Goal: Navigation & Orientation: Find specific page/section

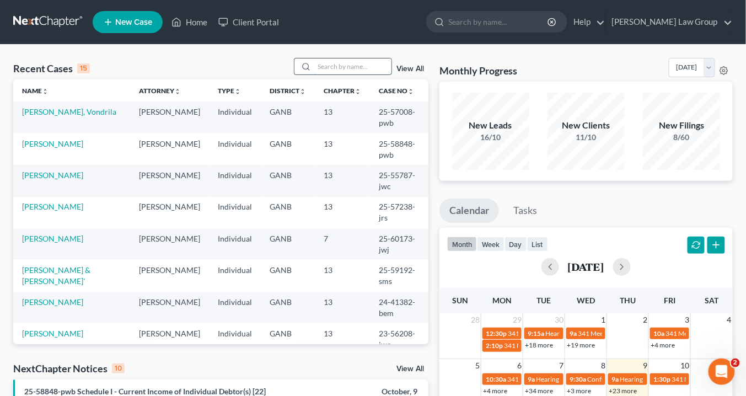
drag, startPoint x: 336, startPoint y: 69, endPoint x: 337, endPoint y: 61, distance: 8.3
click at [336, 67] on input "search" at bounding box center [352, 66] width 77 height 16
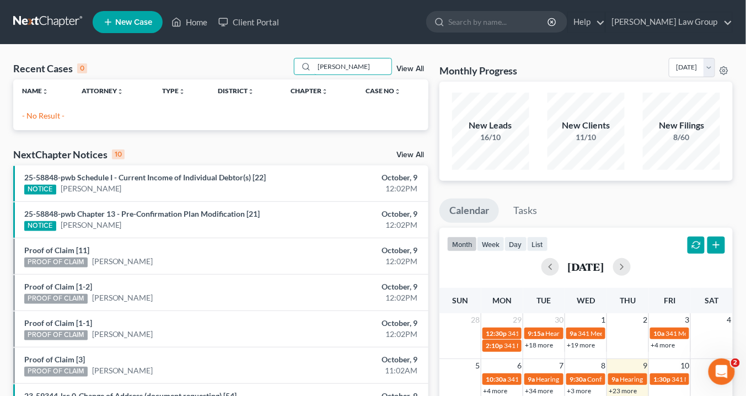
drag, startPoint x: 336, startPoint y: 65, endPoint x: 284, endPoint y: 54, distance: 53.0
click at [265, 62] on div "Recent Cases 0 [PERSON_NAME] View All" at bounding box center [220, 69] width 415 height 22
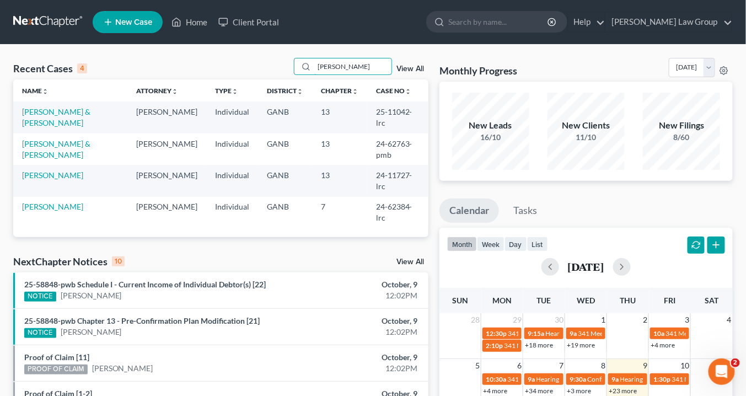
drag, startPoint x: 309, startPoint y: 63, endPoint x: 240, endPoint y: 58, distance: 69.1
click at [240, 58] on div "Recent Cases 4 [PERSON_NAME] View All" at bounding box center [220, 69] width 415 height 22
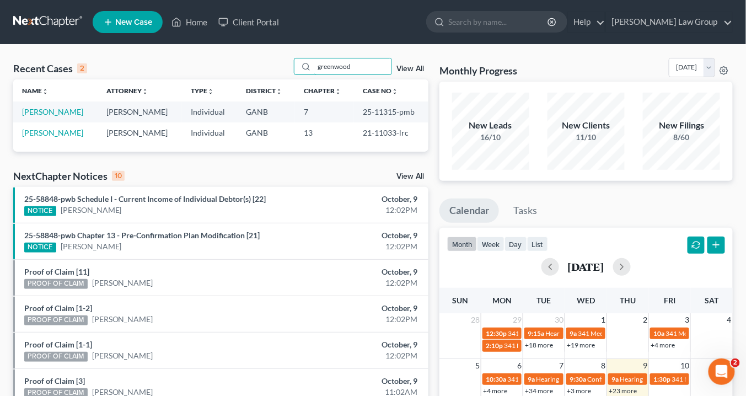
drag, startPoint x: 290, startPoint y: 69, endPoint x: 257, endPoint y: 65, distance: 33.4
click at [256, 69] on div "Recent Cases 2 greenwood View All" at bounding box center [220, 69] width 415 height 22
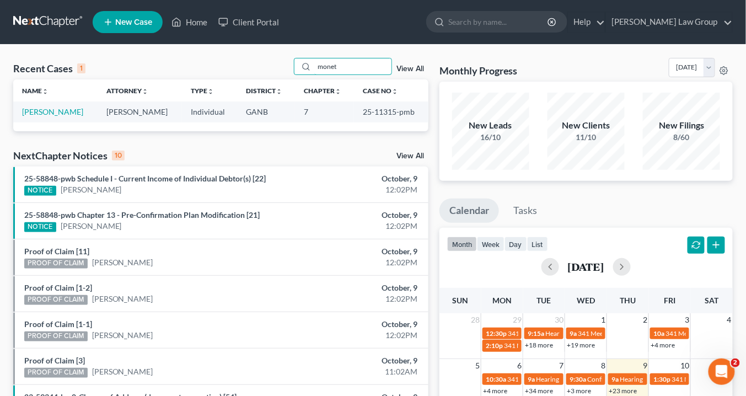
type input "monet"
click at [34, 111] on link "[PERSON_NAME]" at bounding box center [52, 111] width 61 height 9
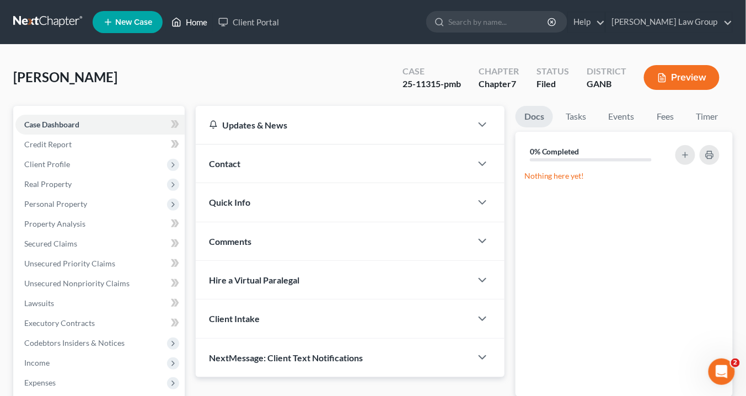
click at [200, 25] on link "Home" at bounding box center [189, 22] width 47 height 20
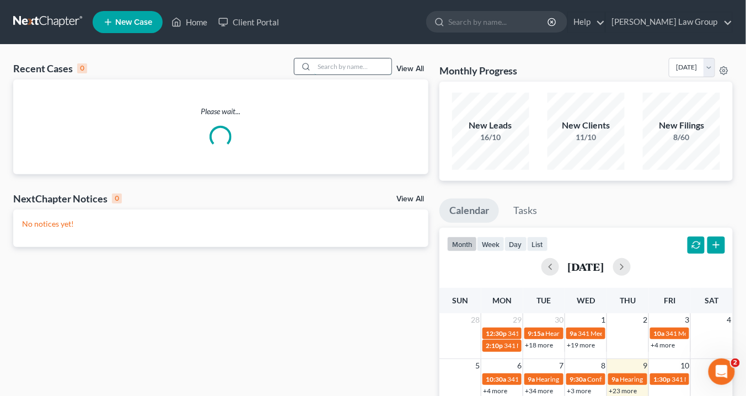
click at [332, 68] on input "search" at bounding box center [352, 66] width 77 height 16
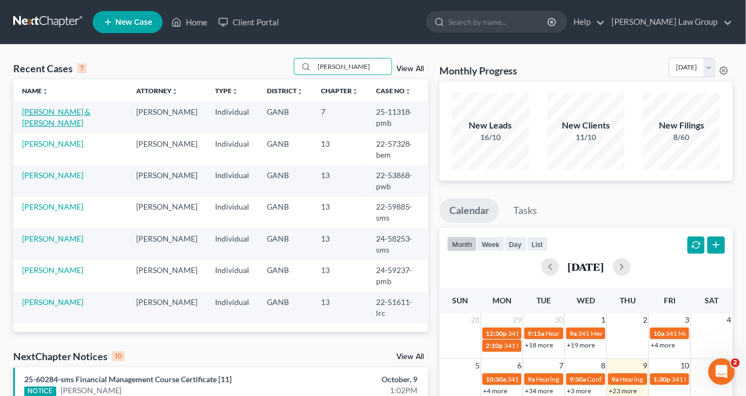
type input "[PERSON_NAME]"
click at [60, 112] on link "[PERSON_NAME] & [PERSON_NAME]" at bounding box center [56, 117] width 68 height 20
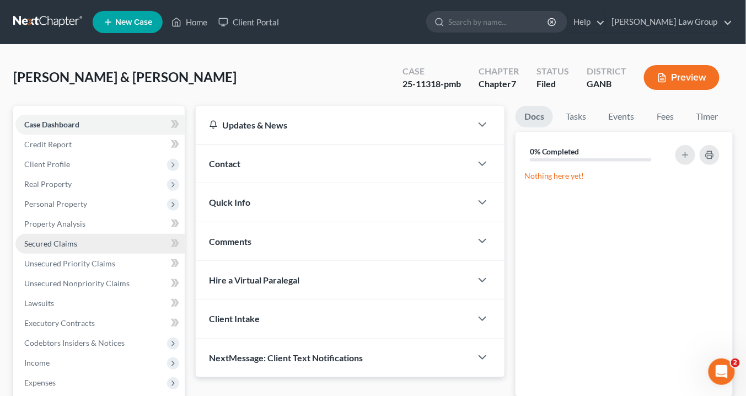
click at [50, 244] on span "Secured Claims" at bounding box center [50, 243] width 53 height 9
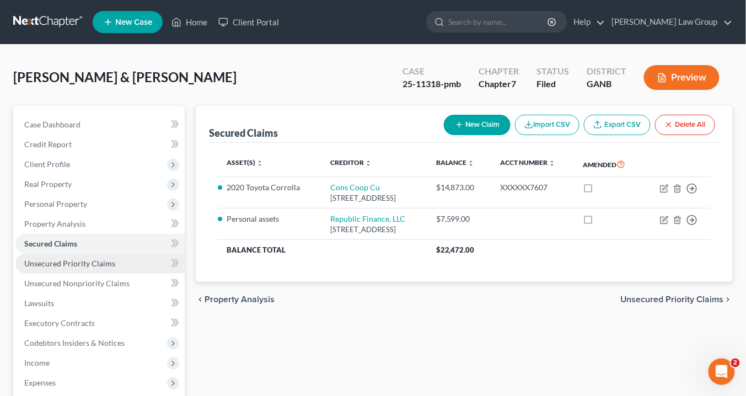
click at [66, 264] on span "Unsecured Priority Claims" at bounding box center [69, 263] width 91 height 9
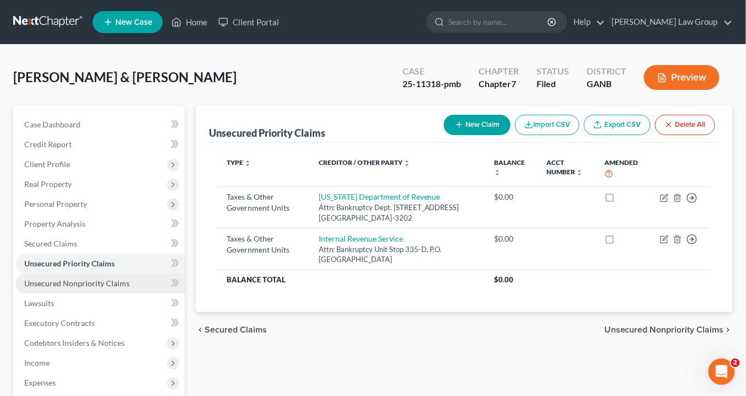
click at [63, 282] on span "Unsecured Nonpriority Claims" at bounding box center [76, 282] width 105 height 9
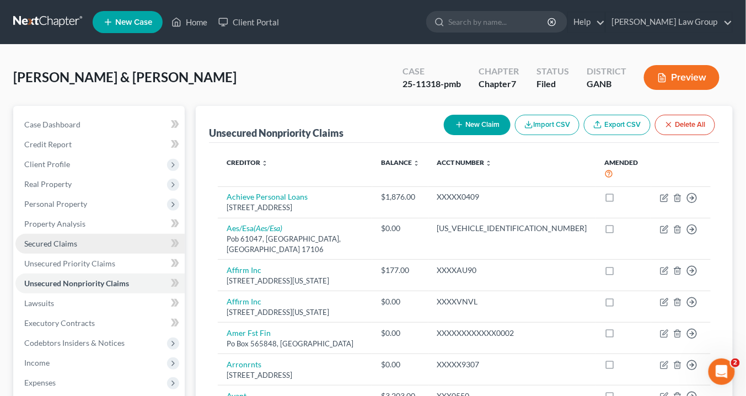
click at [55, 241] on span "Secured Claims" at bounding box center [50, 243] width 53 height 9
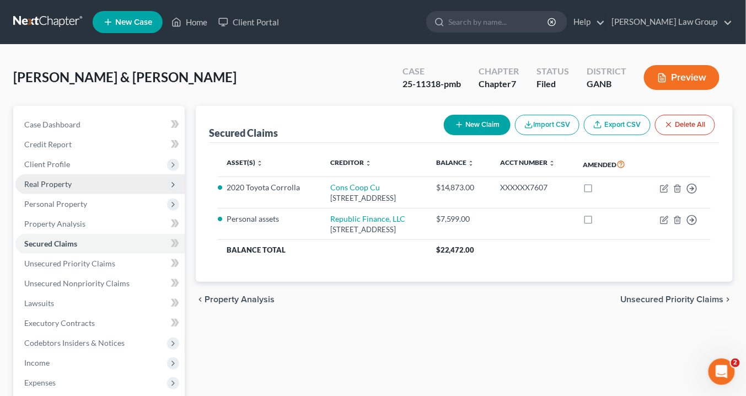
click at [48, 184] on span "Real Property" at bounding box center [47, 183] width 47 height 9
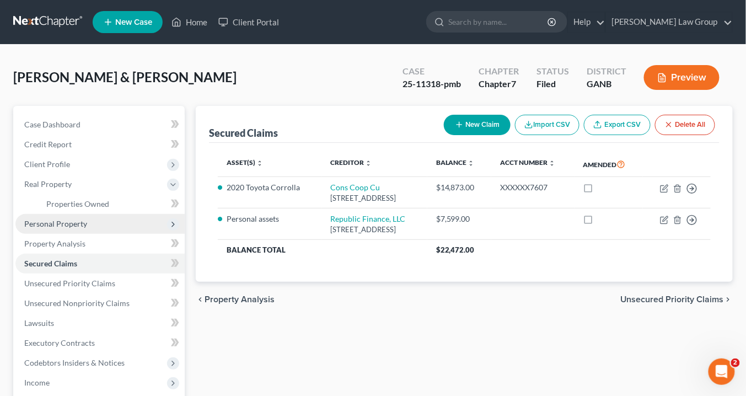
click at [58, 223] on span "Personal Property" at bounding box center [55, 223] width 63 height 9
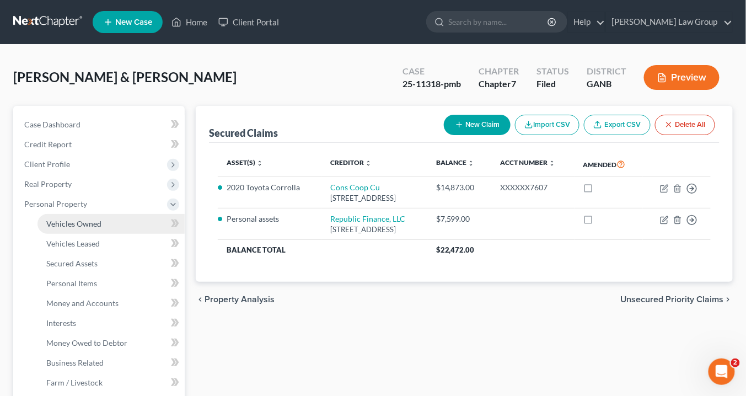
click at [69, 219] on span "Vehicles Owned" at bounding box center [73, 223] width 55 height 9
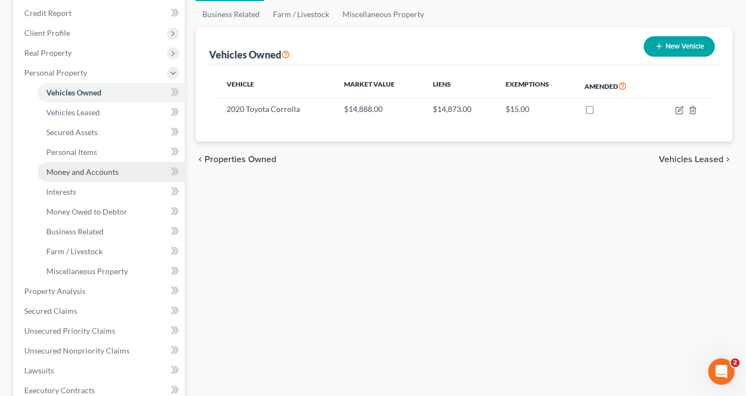
scroll to position [132, 0]
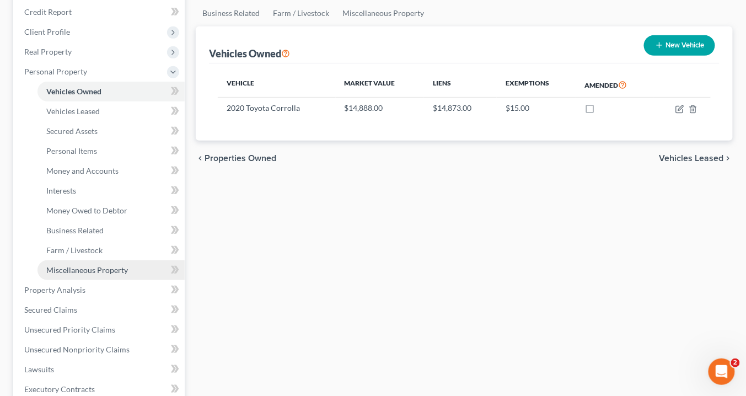
click at [94, 267] on span "Miscellaneous Property" at bounding box center [87, 269] width 82 height 9
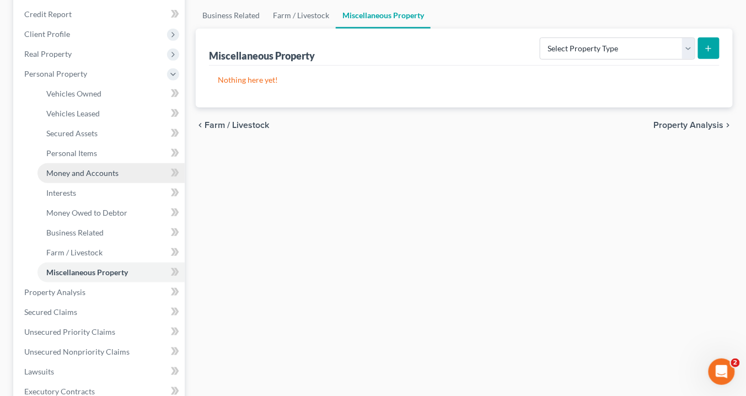
scroll to position [221, 0]
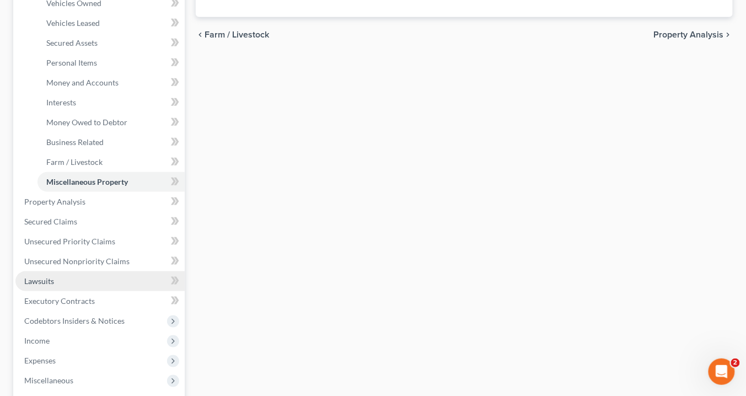
click at [54, 283] on link "Lawsuits" at bounding box center [99, 281] width 169 height 20
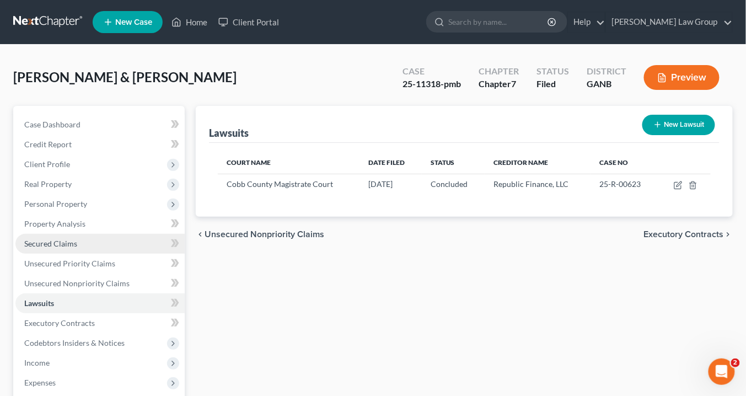
click at [63, 245] on span "Secured Claims" at bounding box center [50, 243] width 53 height 9
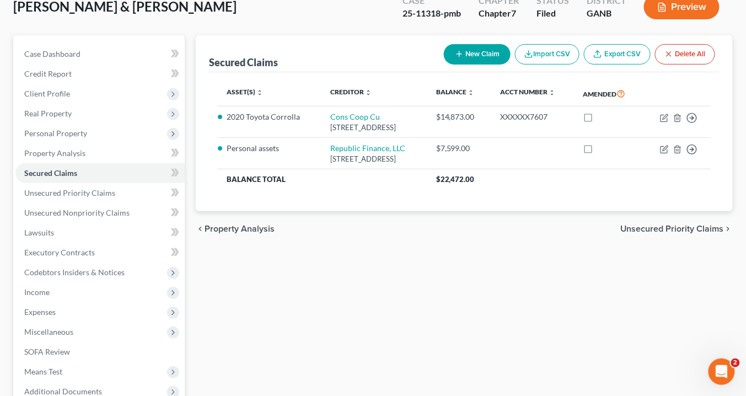
scroll to position [132, 0]
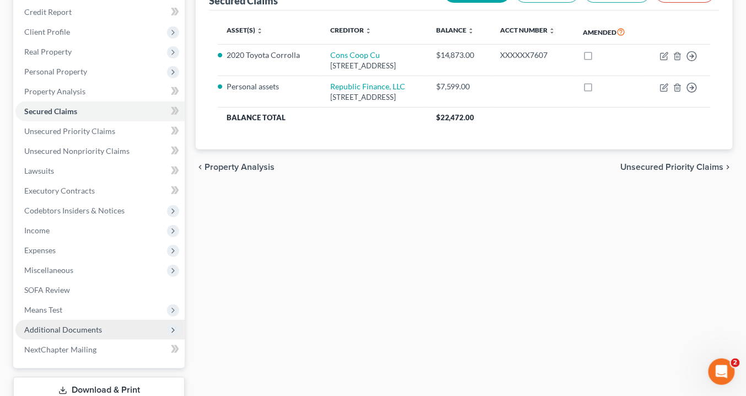
click at [103, 326] on span "Additional Documents" at bounding box center [99, 330] width 169 height 20
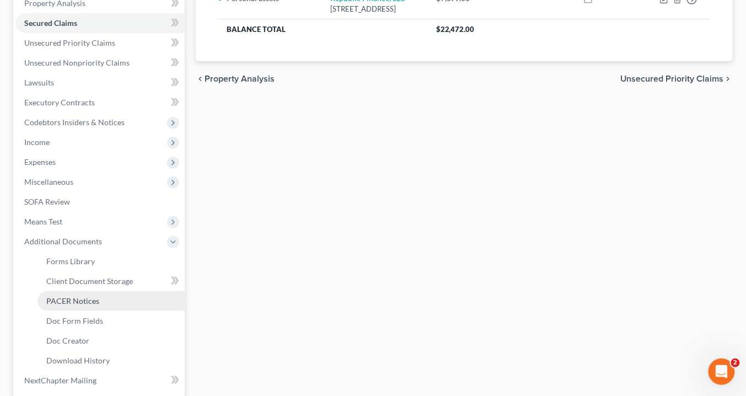
click at [111, 300] on link "PACER Notices" at bounding box center [110, 301] width 147 height 20
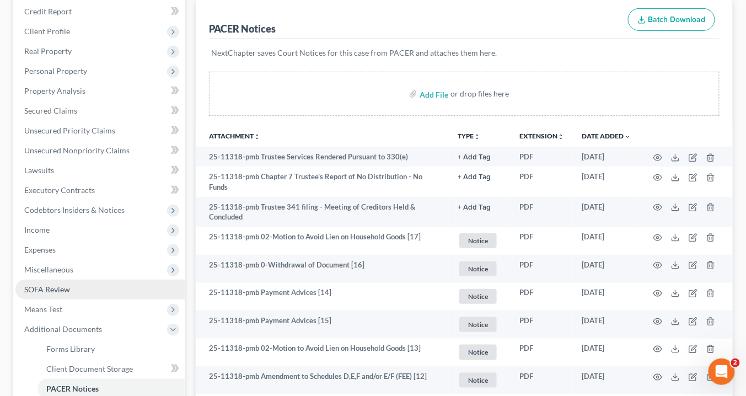
scroll to position [176, 0]
